Goal: Obtain resource: Download file/media

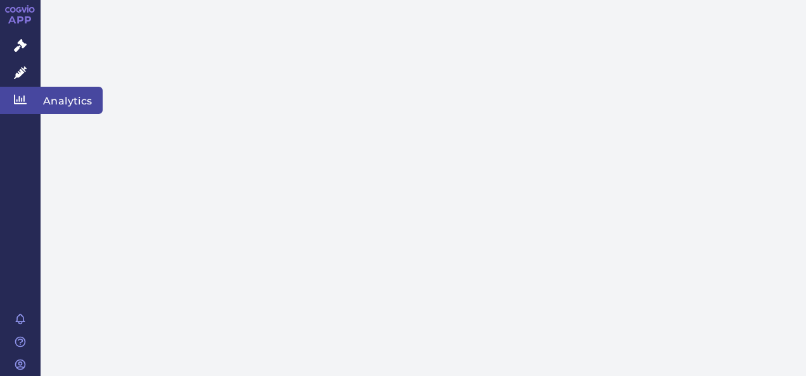
click at [70, 98] on span "Analytics" at bounding box center [72, 100] width 62 height 27
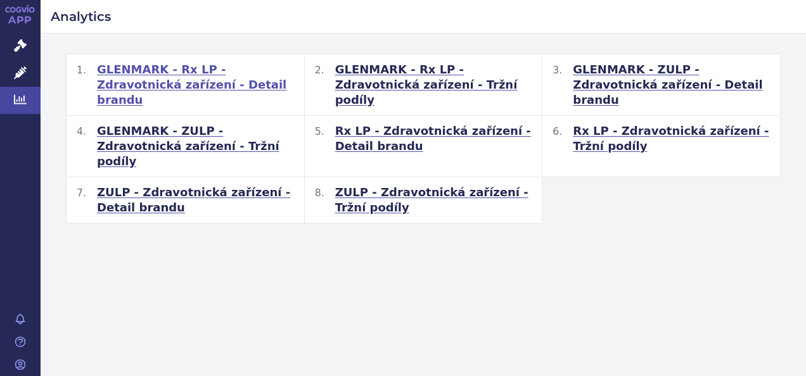
click at [193, 69] on span "GLENMARK - Rx LP - Zdravotnická zařízení - Detail brandu" at bounding box center [195, 85] width 197 height 46
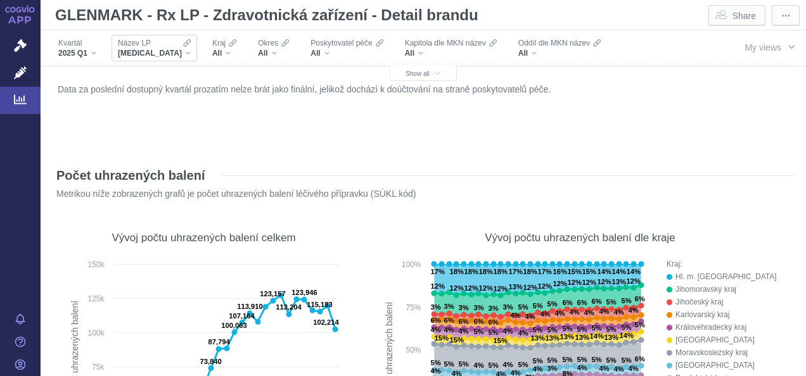
click at [160, 53] on div "XARELTO" at bounding box center [154, 53] width 73 height 10
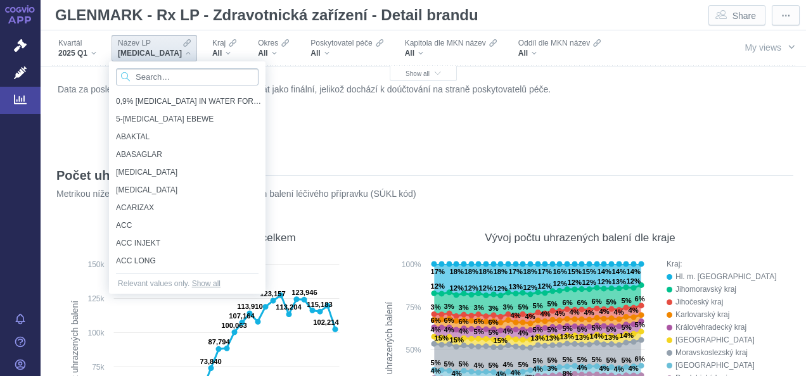
click at [165, 76] on input "Search attribute values" at bounding box center [187, 76] width 143 height 17
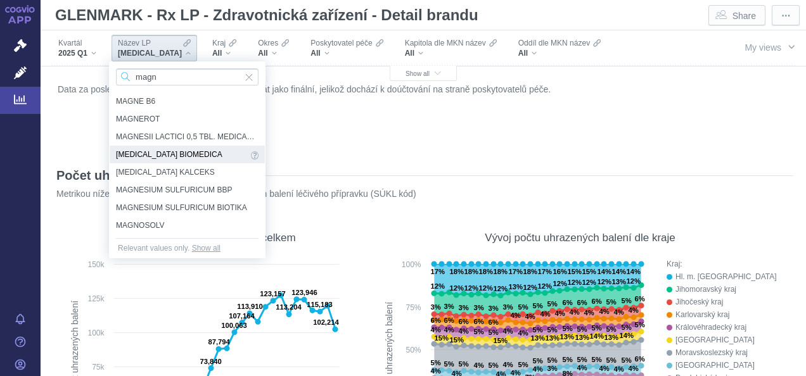
type input "magn"
click at [172, 150] on span "MAGNESIUM LACTATE BIOMEDICA" at bounding box center [182, 155] width 132 height 14
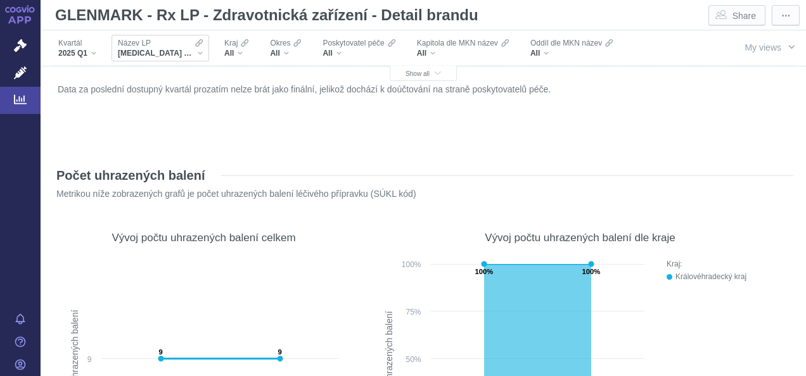
click at [201, 49] on div "MAGNESIUM LACTATE BIOMEDICA" at bounding box center [160, 53] width 85 height 10
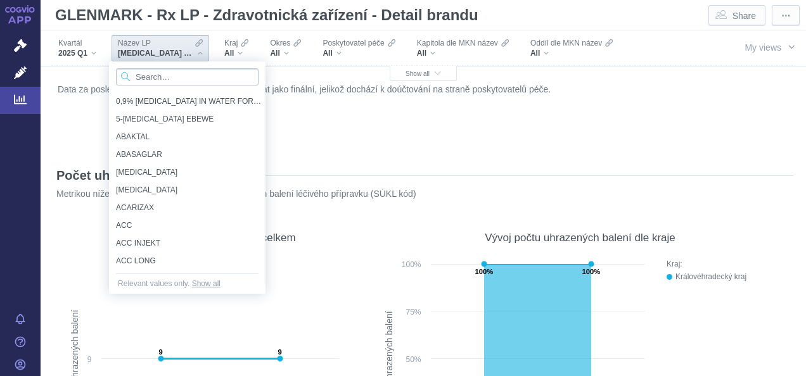
click at [181, 81] on input "Search attribute values" at bounding box center [187, 76] width 143 height 17
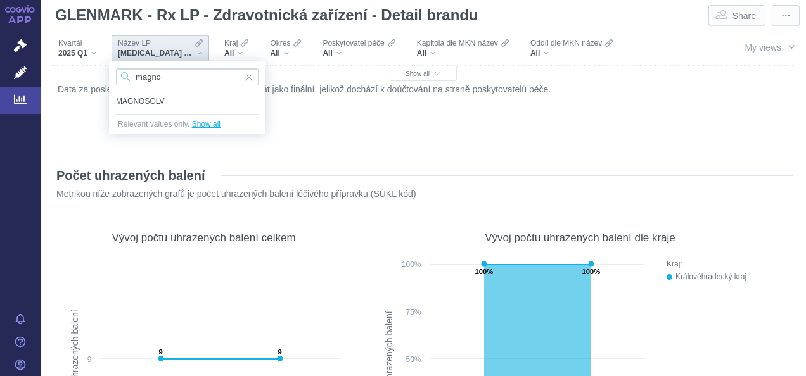
type input "magno"
click at [204, 127] on button "Show all" at bounding box center [206, 124] width 29 height 13
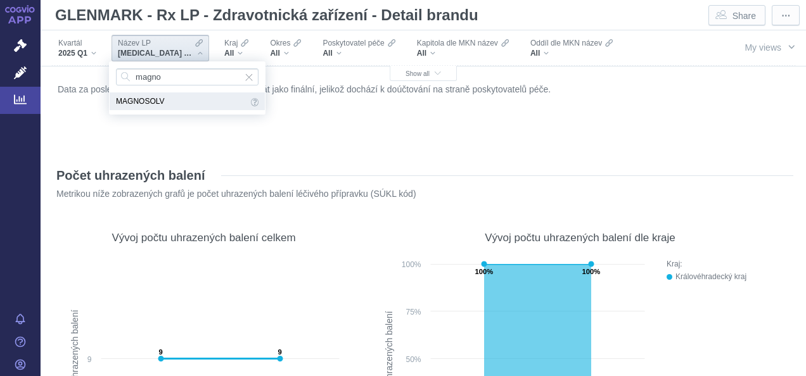
click at [148, 101] on span "MAGNOSOLV" at bounding box center [182, 101] width 132 height 14
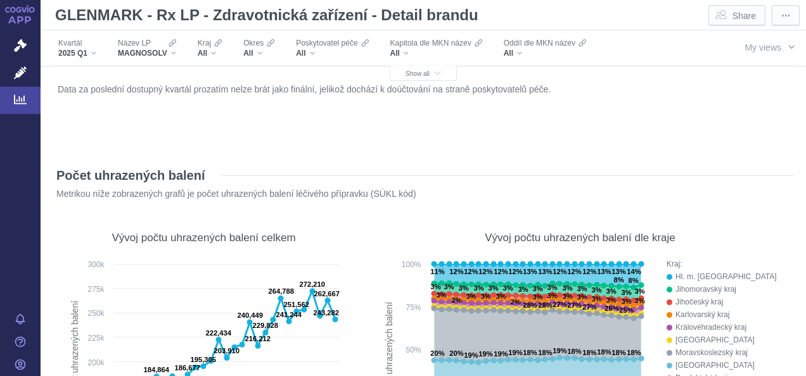
scroll to position [660, 0]
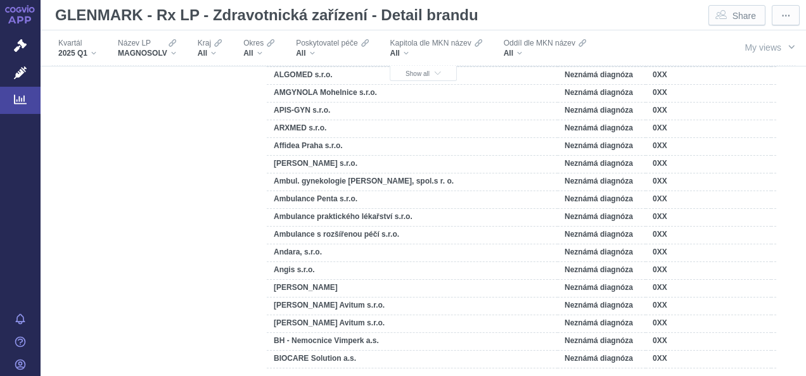
scroll to position [0, 105]
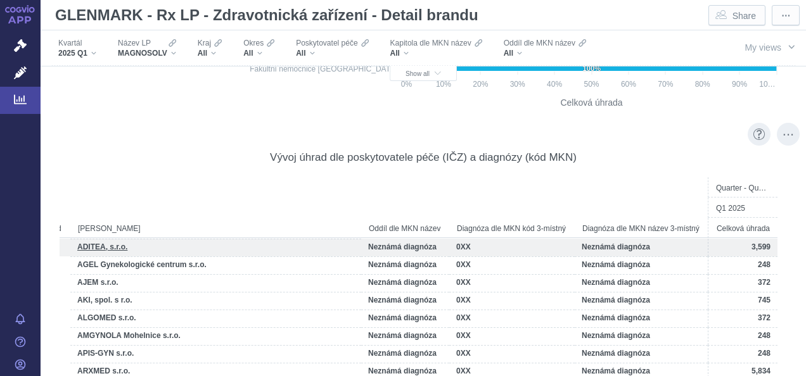
click at [96, 246] on span "ADITEA, s.r.o." at bounding box center [102, 247] width 50 height 9
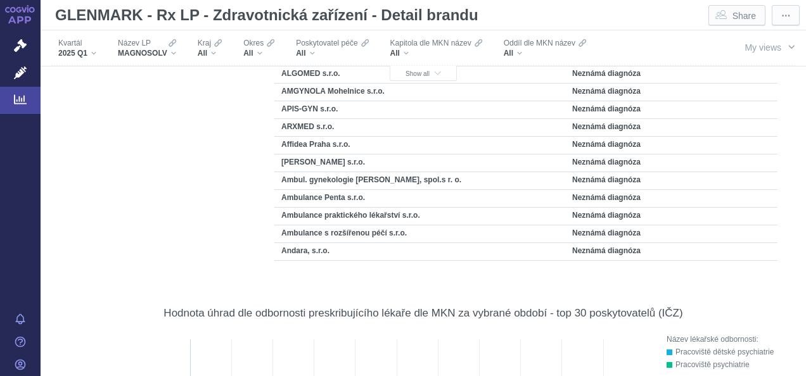
scroll to position [0, 43]
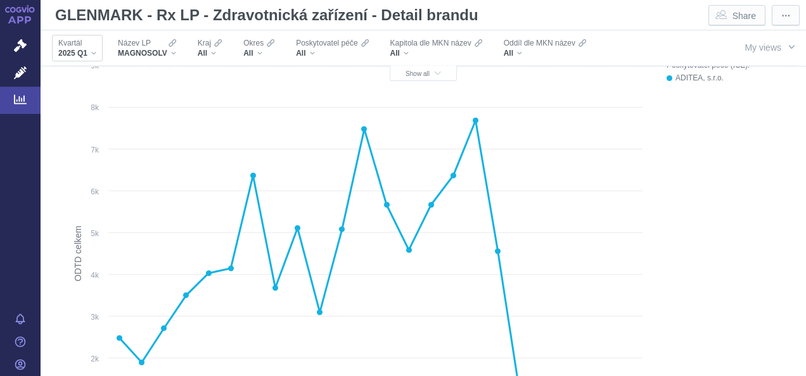
click at [95, 51] on div "2025 Q1" at bounding box center [77, 53] width 38 height 10
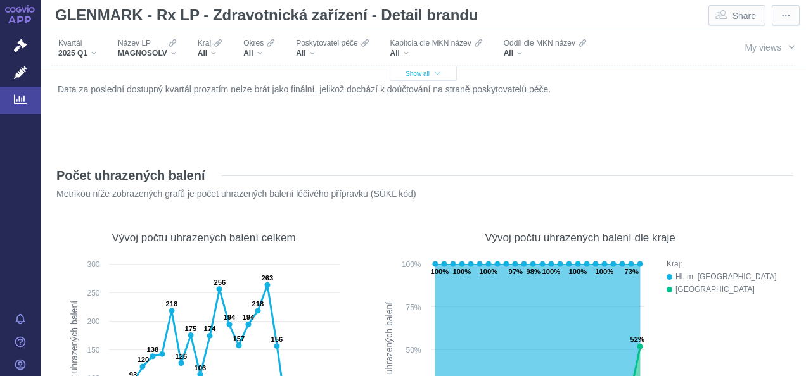
click at [424, 75] on span "Show all" at bounding box center [422, 73] width 35 height 7
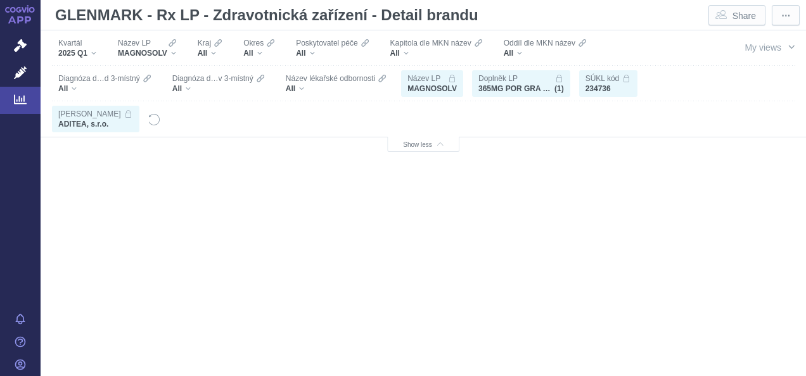
scroll to position [2467, 0]
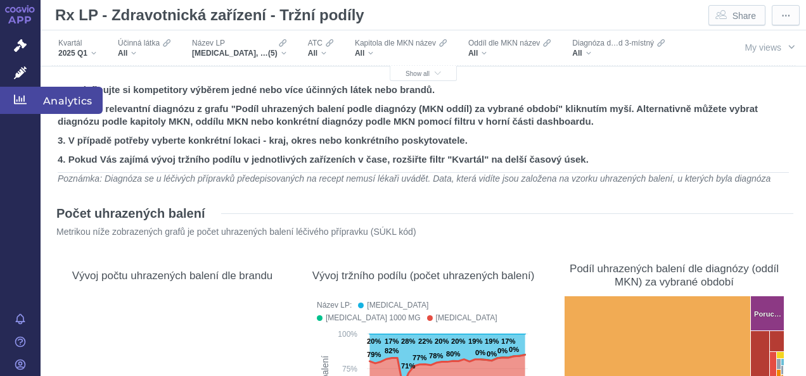
click at [91, 98] on span "Analytics" at bounding box center [72, 100] width 62 height 27
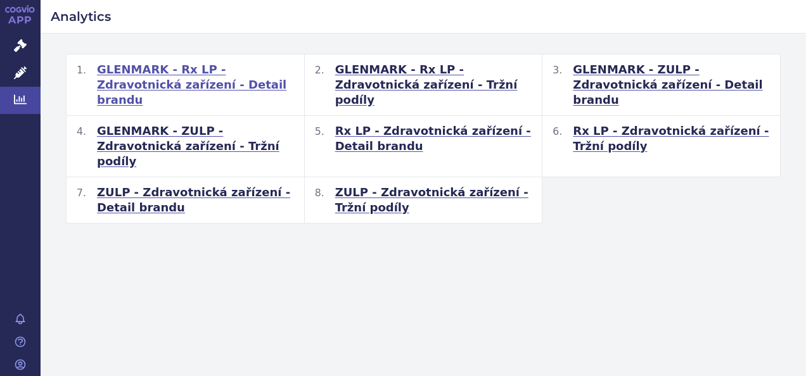
click at [196, 75] on span "GLENMARK - Rx LP - Zdravotnická zařízení - Detail brandu" at bounding box center [195, 85] width 197 height 46
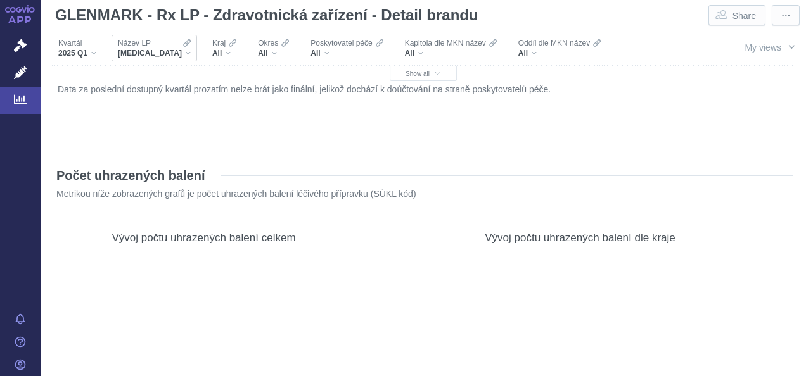
click at [163, 51] on div "Název LP [MEDICAL_DATA]" at bounding box center [155, 48] width 86 height 27
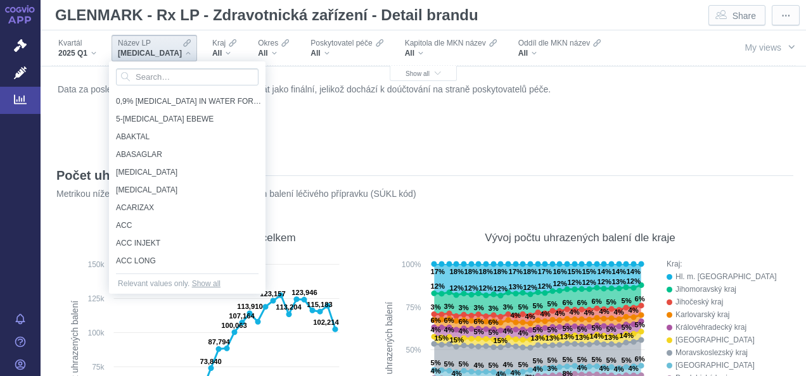
click at [161, 52] on div "XARELTO" at bounding box center [154, 53] width 73 height 10
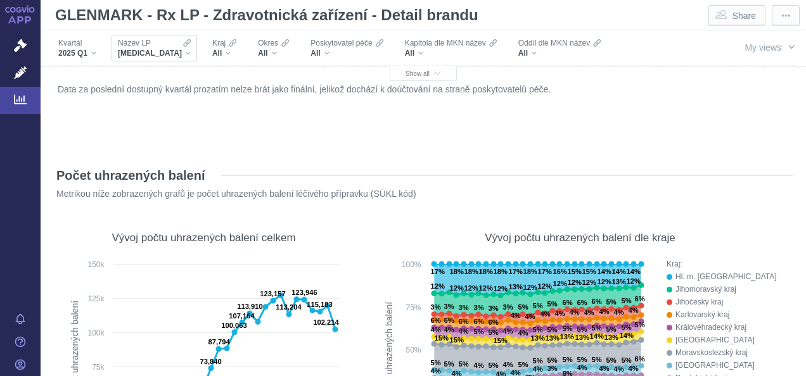
click at [160, 55] on div "XARELTO" at bounding box center [154, 53] width 73 height 10
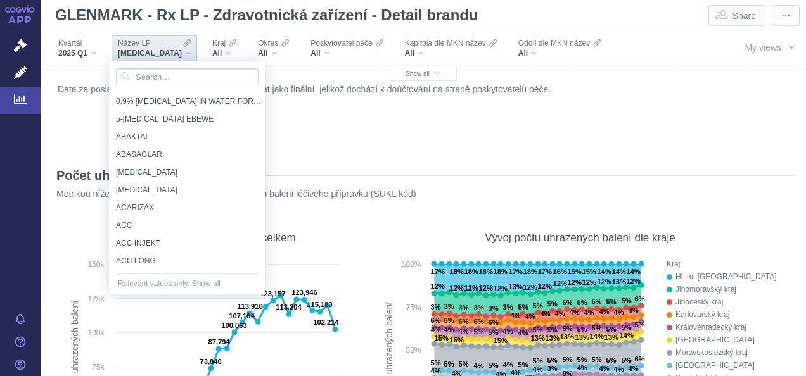
click at [160, 55] on div "XARELTO" at bounding box center [154, 53] width 73 height 10
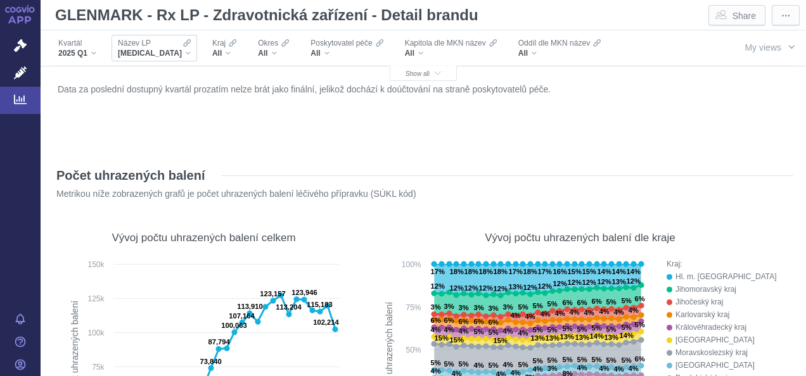
click at [160, 55] on div "XARELTO" at bounding box center [154, 53] width 73 height 10
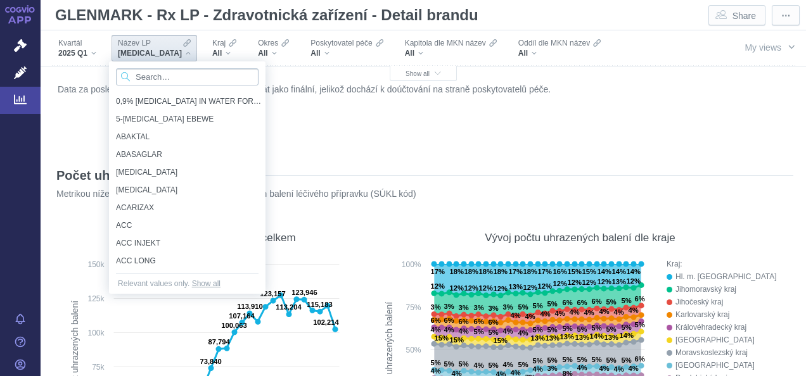
click at [151, 77] on input "Search attribute values" at bounding box center [187, 76] width 143 height 17
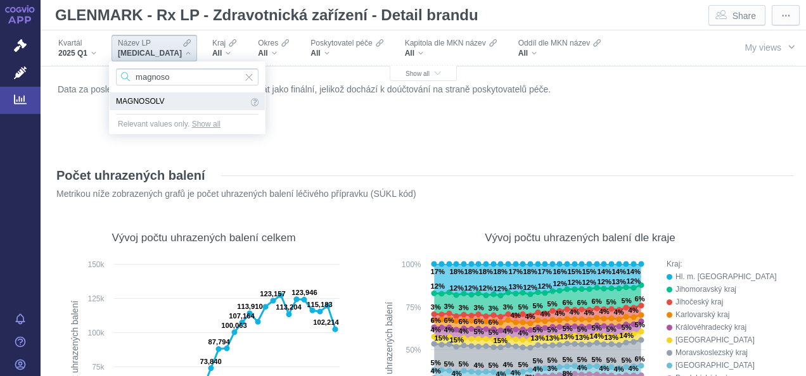
type input "magnoso"
click at [162, 105] on span "MAGNOSOLV" at bounding box center [182, 101] width 132 height 14
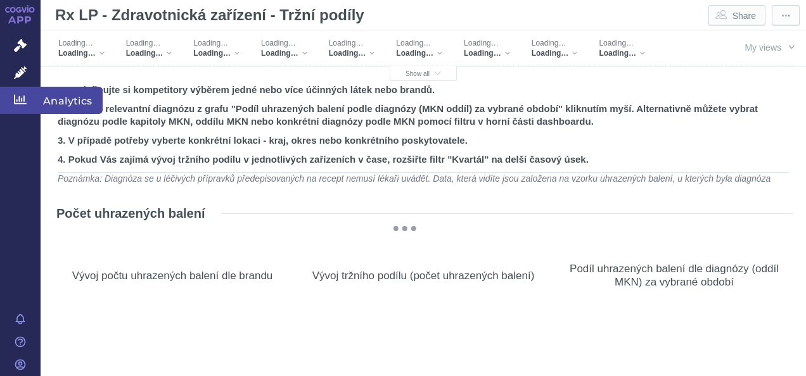
click at [63, 101] on span "Analytics" at bounding box center [72, 100] width 62 height 27
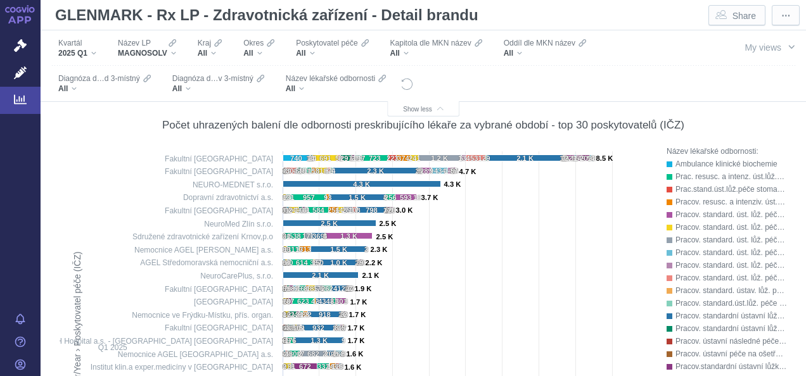
scroll to position [2678, 0]
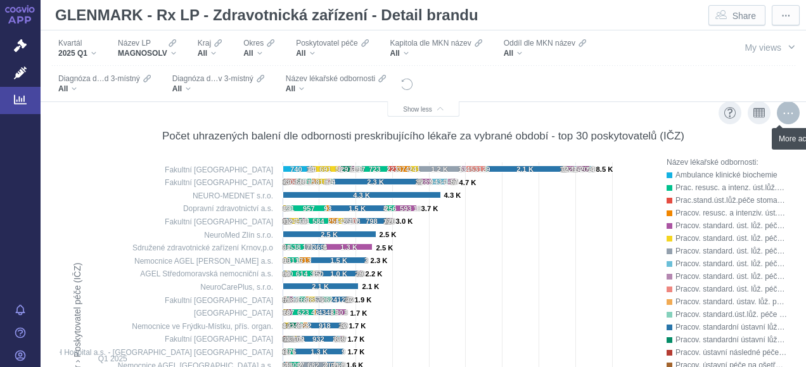
click at [779, 114] on div "More actions" at bounding box center [788, 112] width 23 height 23
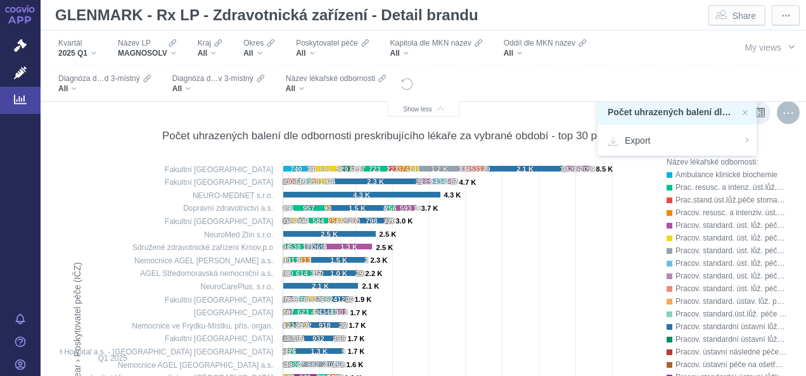
click at [783, 158] on div "Počet uhrazených balení dle odbornosti preskribujícího lékaře za vybrané období…" at bounding box center [423, 355] width 740 height 494
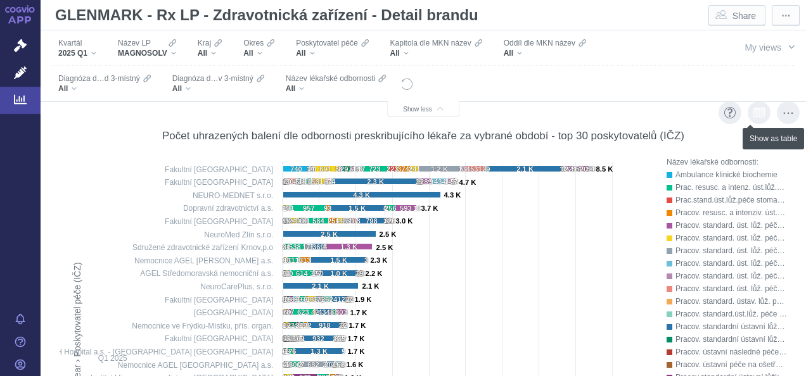
click at [753, 108] on icon "Show as table" at bounding box center [758, 113] width 11 height 10
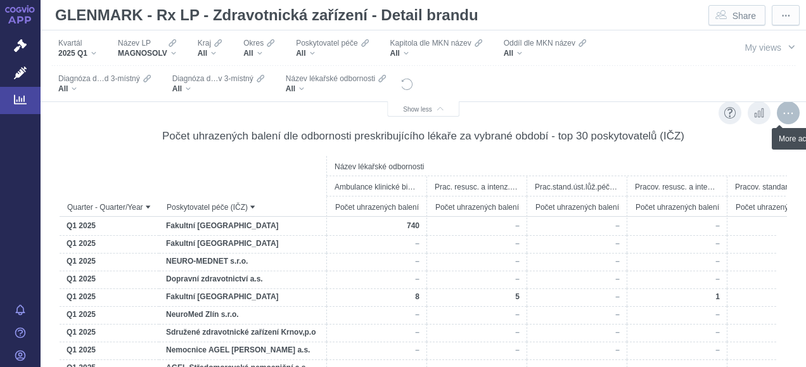
click at [779, 115] on div "More actions" at bounding box center [788, 112] width 23 height 23
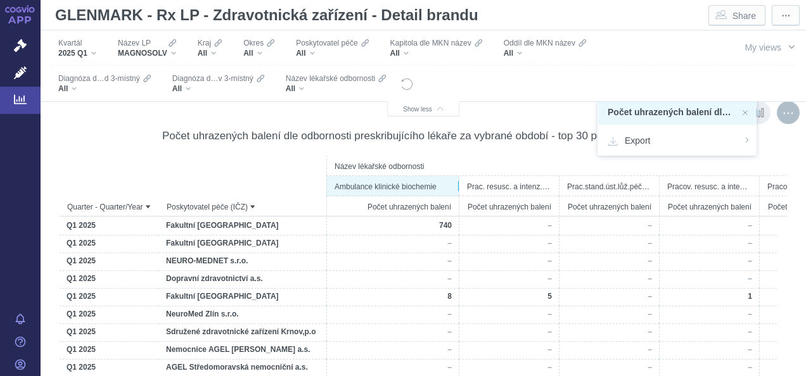
drag, startPoint x: 425, startPoint y: 190, endPoint x: 460, endPoint y: 195, distance: 35.2
click at [460, 195] on div at bounding box center [458, 186] width 13 height 19
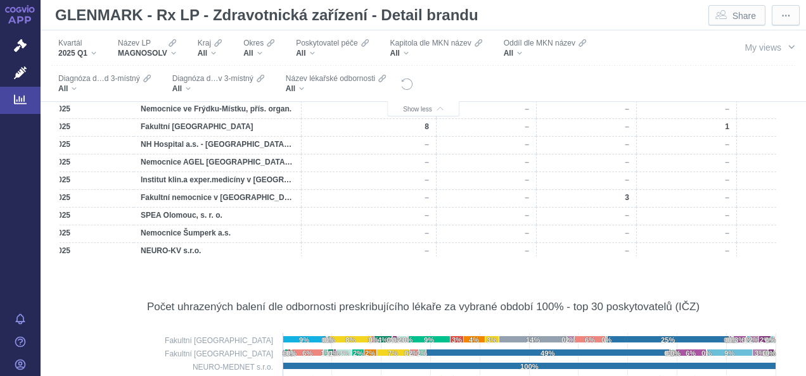
scroll to position [0, 0]
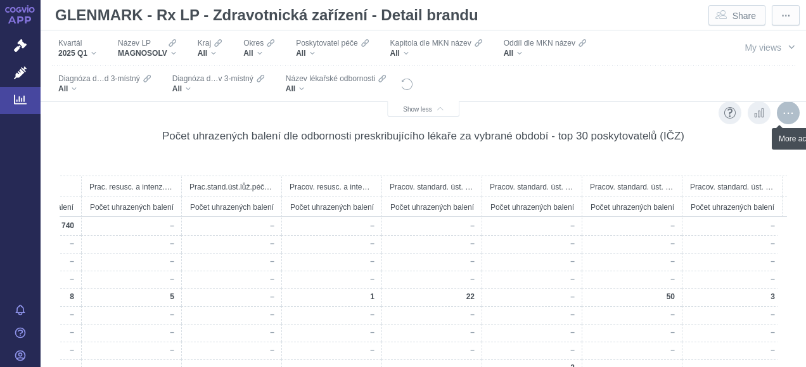
click at [779, 118] on div "More actions" at bounding box center [788, 112] width 23 height 23
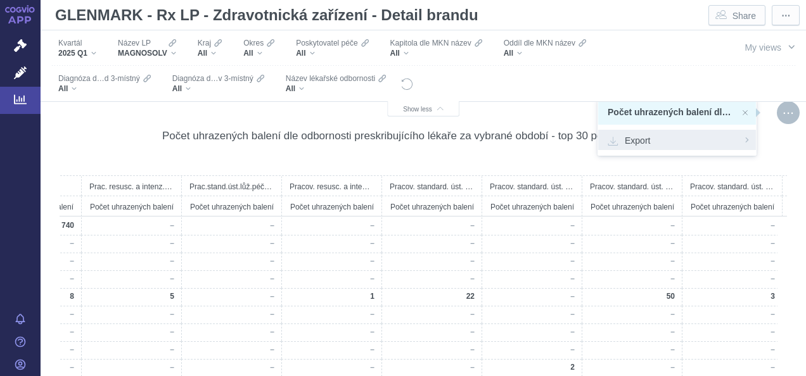
click at [682, 138] on span "Export" at bounding box center [677, 140] width 139 height 13
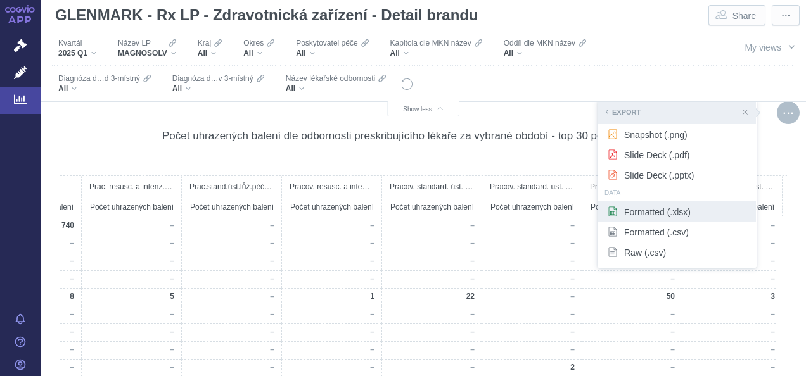
click at [678, 217] on span "Formatted (.xlsx)" at bounding box center [677, 211] width 139 height 13
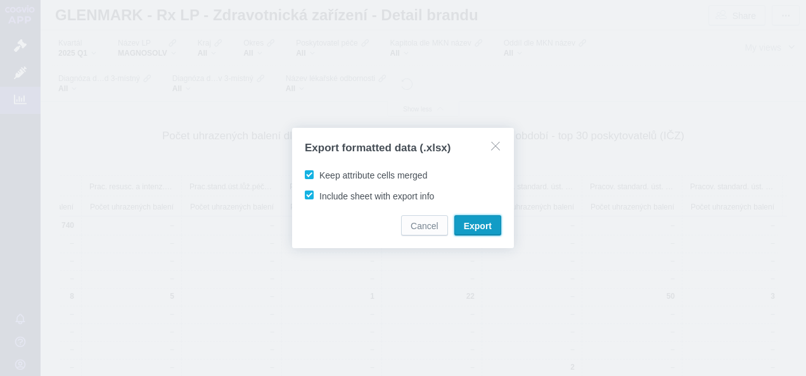
click at [473, 219] on button "Export" at bounding box center [477, 225] width 47 height 20
